Goal: Task Accomplishment & Management: Manage account settings

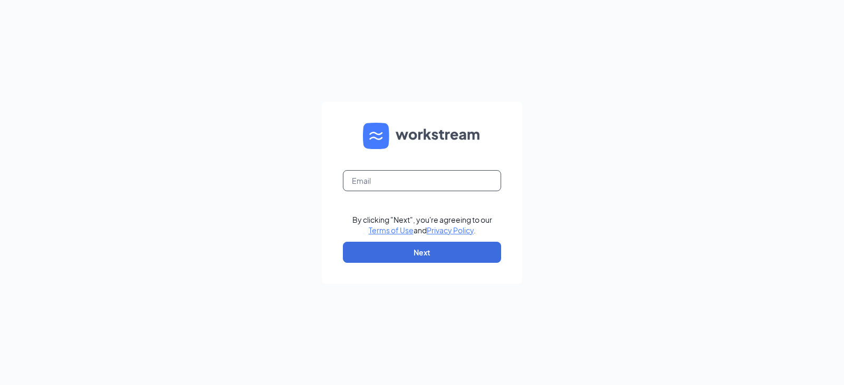
click at [405, 177] on input "text" at bounding box center [422, 180] width 158 height 21
type input "[EMAIL_ADDRESS][DOMAIN_NAME]"
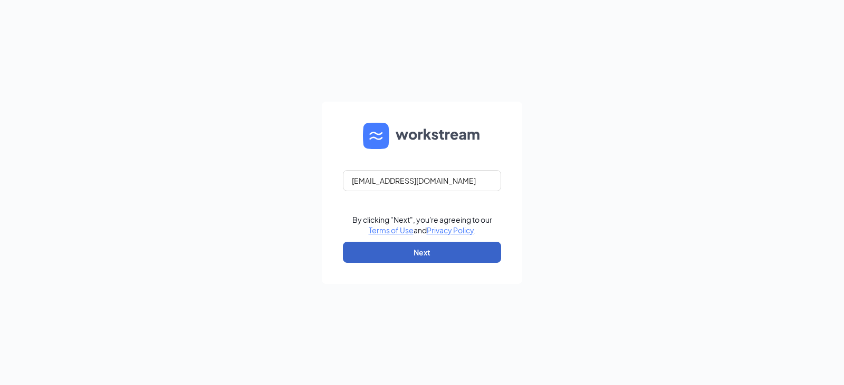
click at [431, 253] on button "Next" at bounding box center [422, 252] width 158 height 21
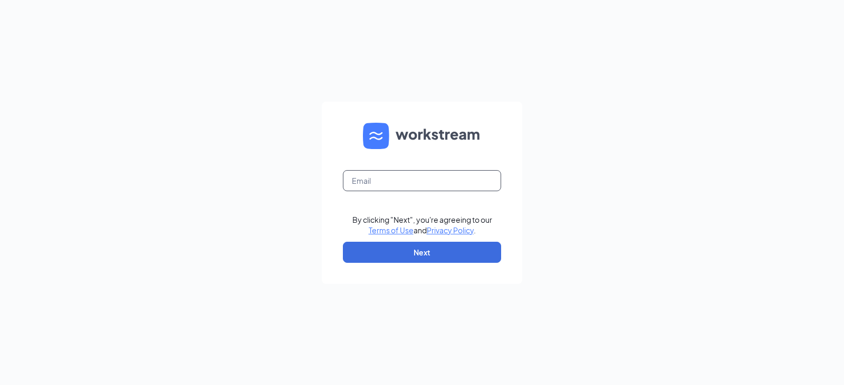
click at [411, 185] on input "text" at bounding box center [422, 180] width 158 height 21
type input "[EMAIL_ADDRESS][DOMAIN_NAME]"
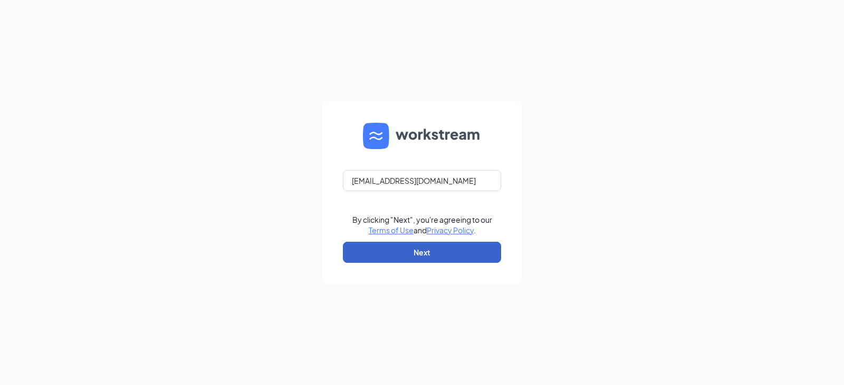
click at [398, 254] on button "Next" at bounding box center [422, 252] width 158 height 21
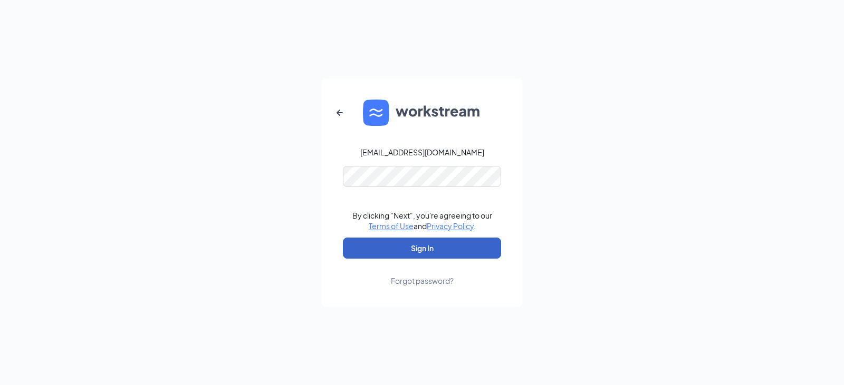
click at [407, 252] on button "Sign In" at bounding box center [422, 248] width 158 height 21
click at [343, 238] on button "Sign In" at bounding box center [422, 248] width 158 height 21
click at [440, 246] on button "Sign In" at bounding box center [422, 248] width 158 height 21
